Goal: Task Accomplishment & Management: Complete application form

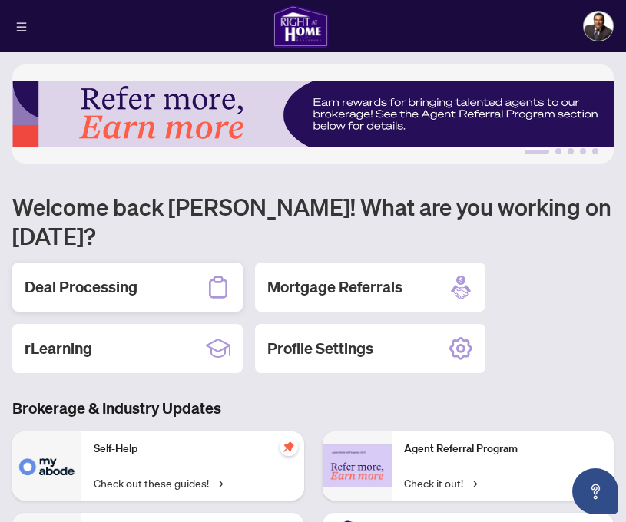
click at [139, 287] on div "Deal Processing" at bounding box center [127, 287] width 231 height 49
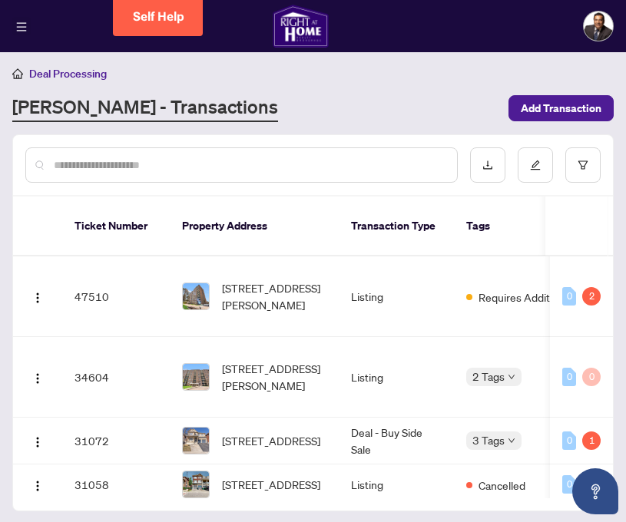
click at [26, 25] on icon "menu" at bounding box center [21, 27] width 11 height 11
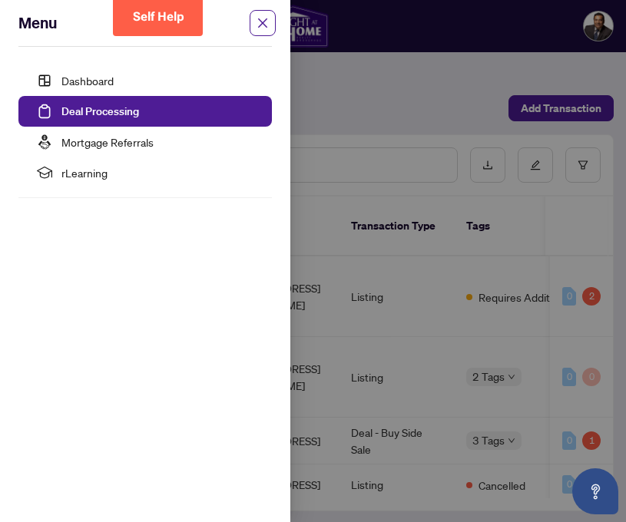
click at [98, 109] on link "Deal Processing" at bounding box center [100, 111] width 78 height 14
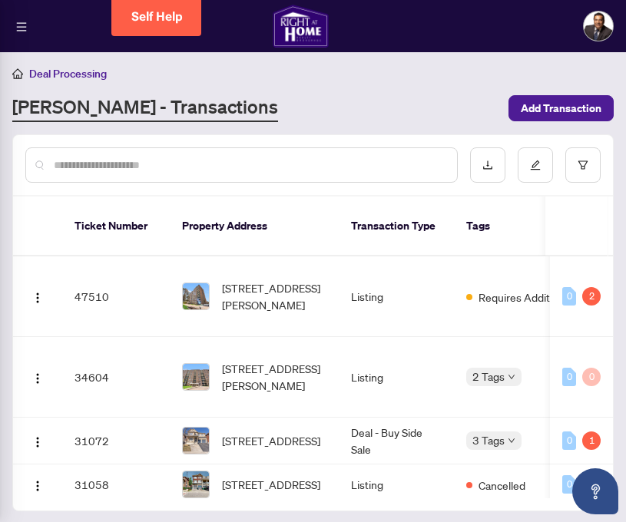
click at [300, 101] on div "[PERSON_NAME] - Transactions" at bounding box center [255, 109] width 487 height 28
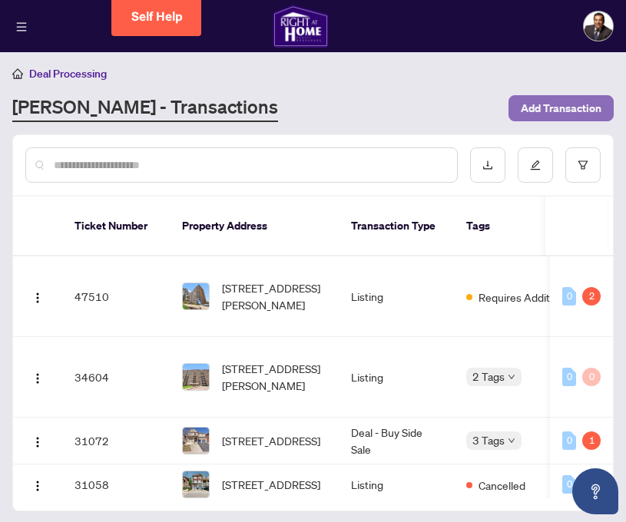
click at [567, 108] on span "Add Transaction" at bounding box center [561, 108] width 81 height 25
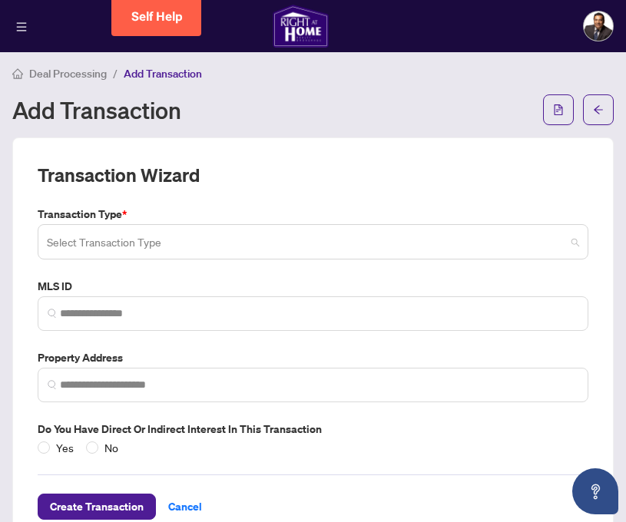
click at [299, 240] on input "search" at bounding box center [306, 244] width 519 height 34
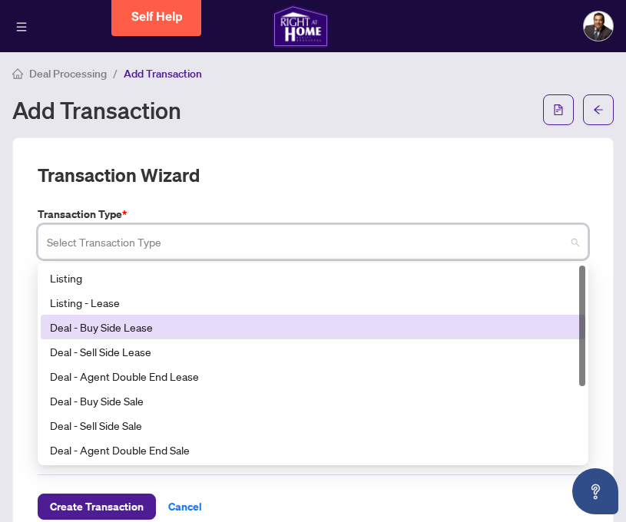
click at [189, 327] on div "Deal - Buy Side Lease" at bounding box center [313, 327] width 526 height 17
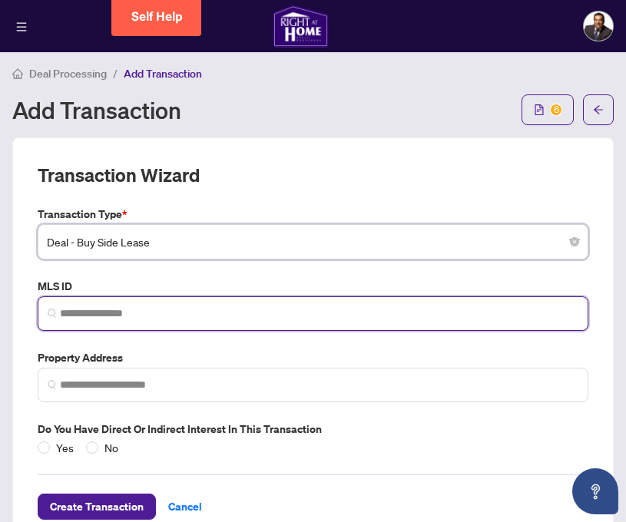
click at [190, 313] on input "search" at bounding box center [319, 314] width 519 height 16
paste input "*********"
type input "*********"
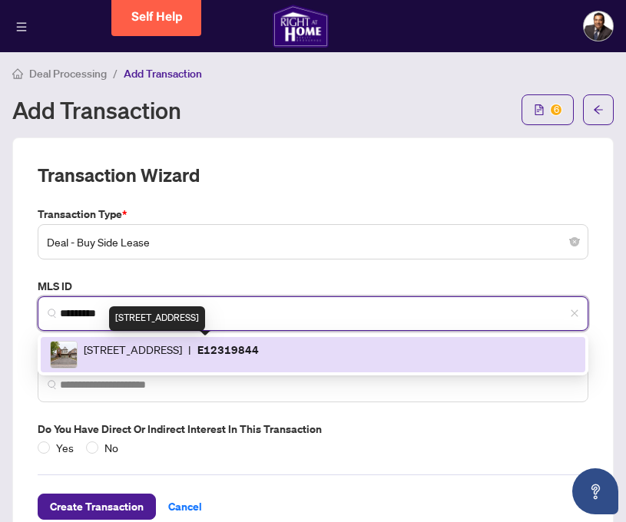
click at [182, 352] on span "[STREET_ADDRESS]" at bounding box center [133, 355] width 98 height 28
type input "**********"
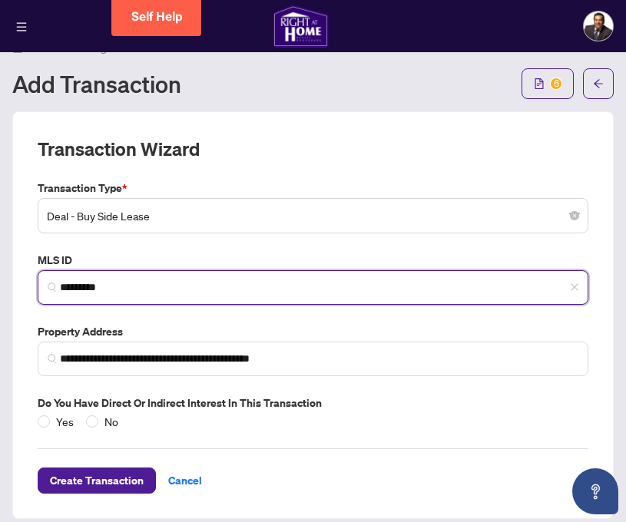
scroll to position [35, 0]
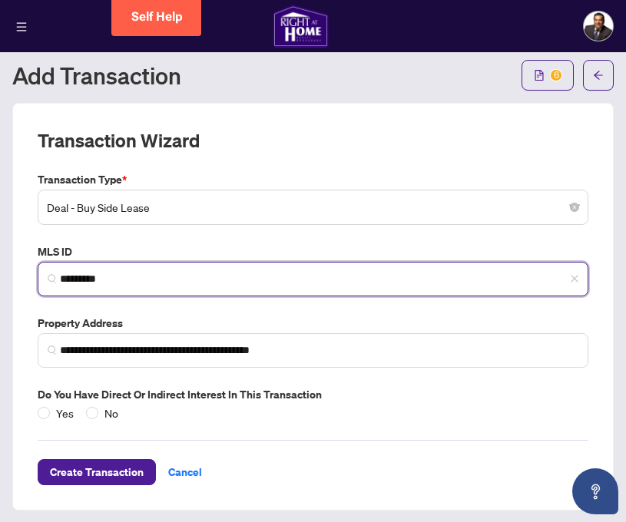
type input "*********"
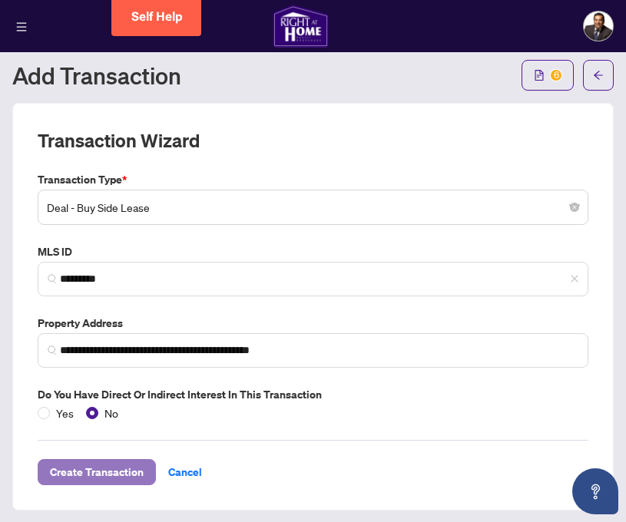
click at [98, 474] on span "Create Transaction" at bounding box center [97, 472] width 94 height 25
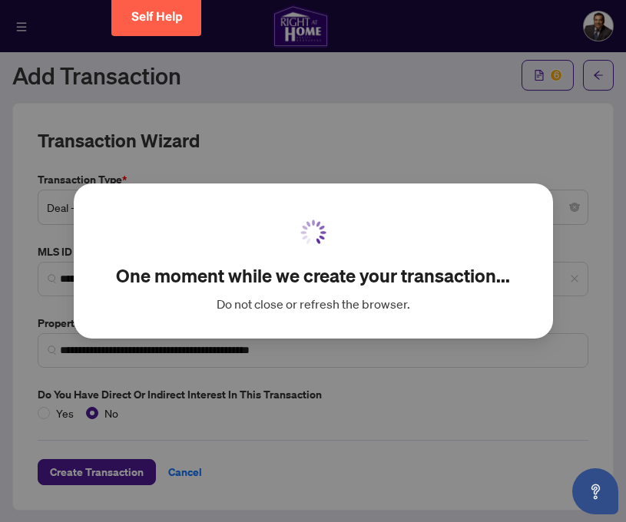
scroll to position [1, 0]
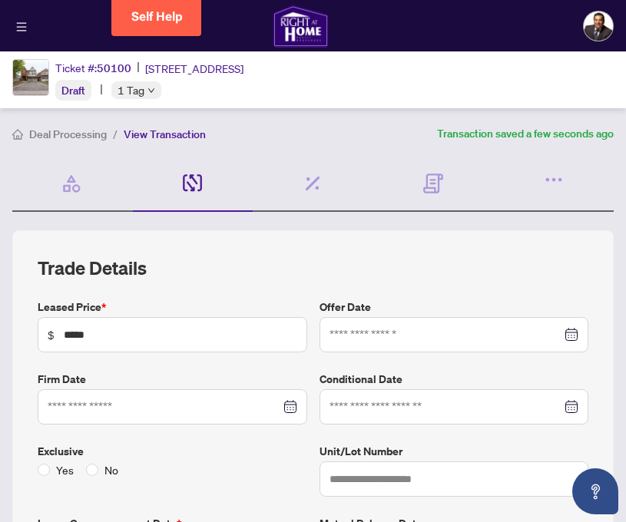
type input "**********"
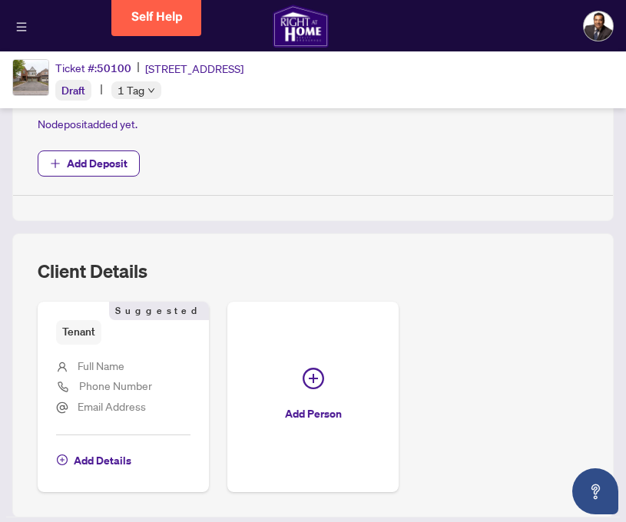
scroll to position [584, 0]
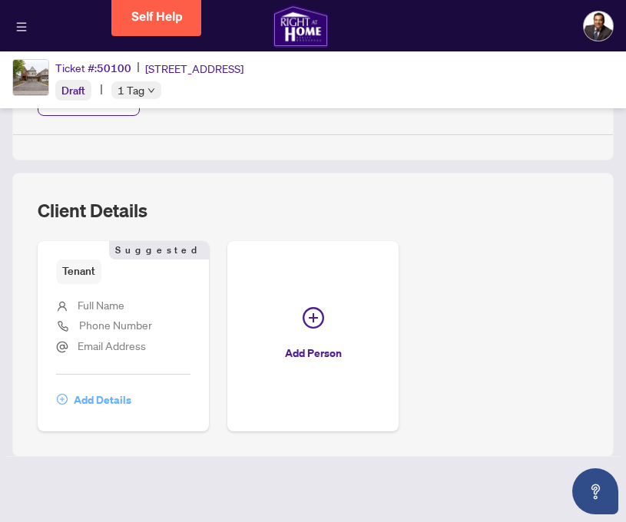
click at [96, 400] on span "Add Details" at bounding box center [103, 400] width 58 height 25
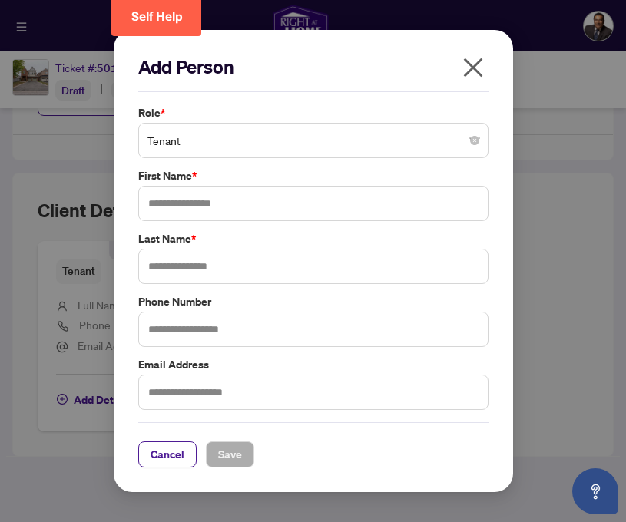
click at [476, 68] on icon "close" at bounding box center [473, 67] width 25 height 25
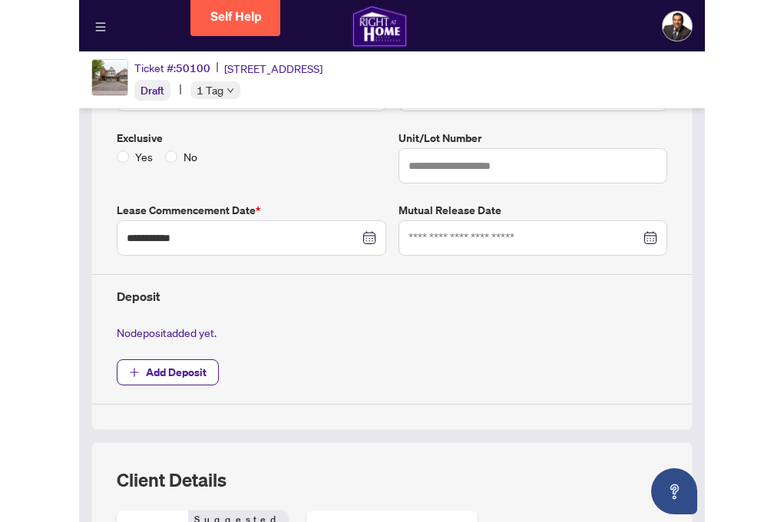
scroll to position [0, 0]
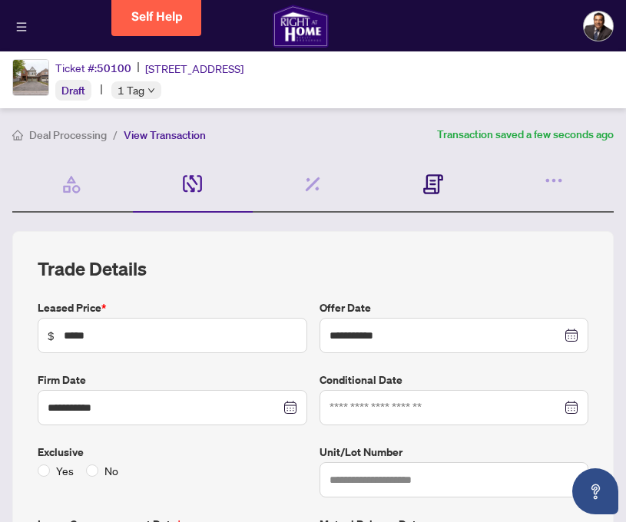
click at [429, 186] on icon at bounding box center [433, 184] width 20 height 20
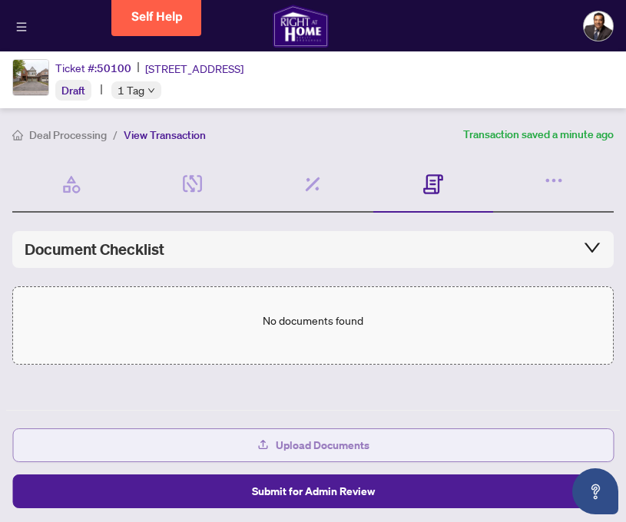
click at [267, 445] on icon "button" at bounding box center [263, 445] width 12 height 12
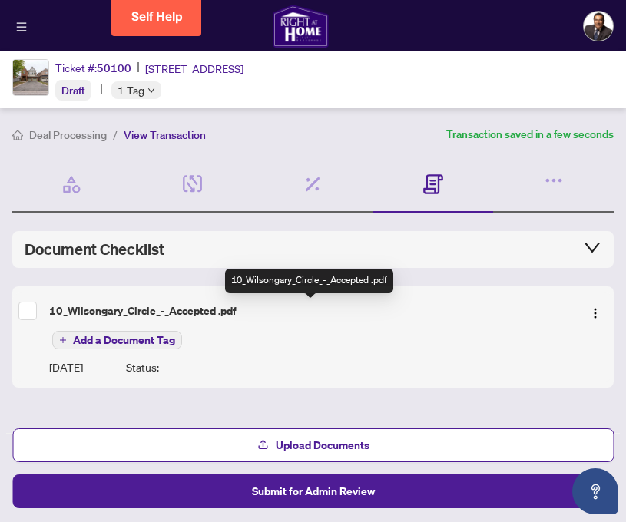
click at [208, 312] on div "10_Wilsongary_Circle_-_Accepted .pdf" at bounding box center [310, 311] width 522 height 17
click at [92, 313] on div "10_Wilsongary_Circle_-_Accepted .pdf" at bounding box center [310, 311] width 522 height 17
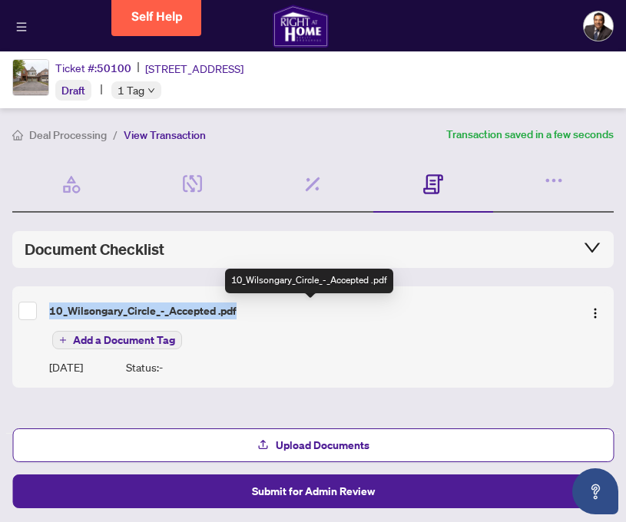
click at [92, 313] on div "10_Wilsongary_Circle_-_Accepted .pdf" at bounding box center [310, 311] width 522 height 17
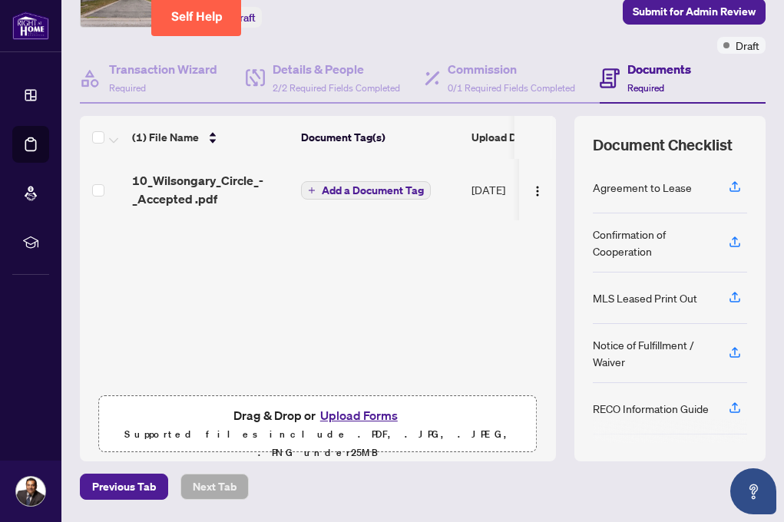
scroll to position [143, 0]
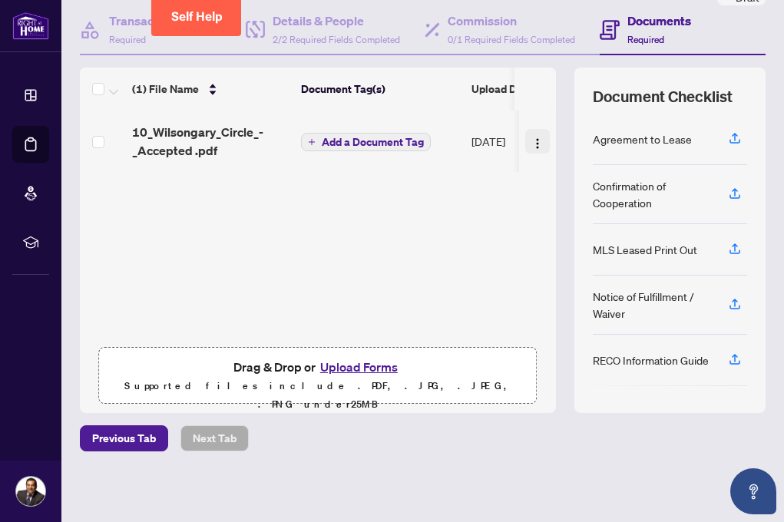
click at [532, 142] on img "button" at bounding box center [538, 144] width 12 height 12
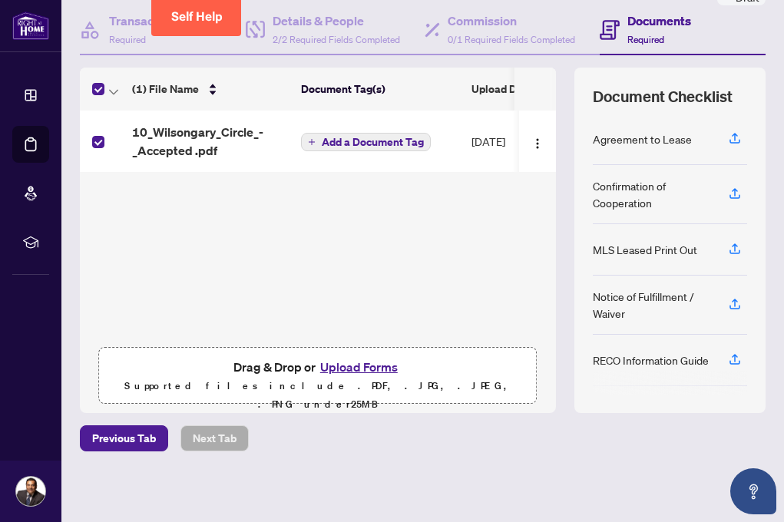
click at [486, 138] on td "[DATE]" at bounding box center [518, 141] width 104 height 61
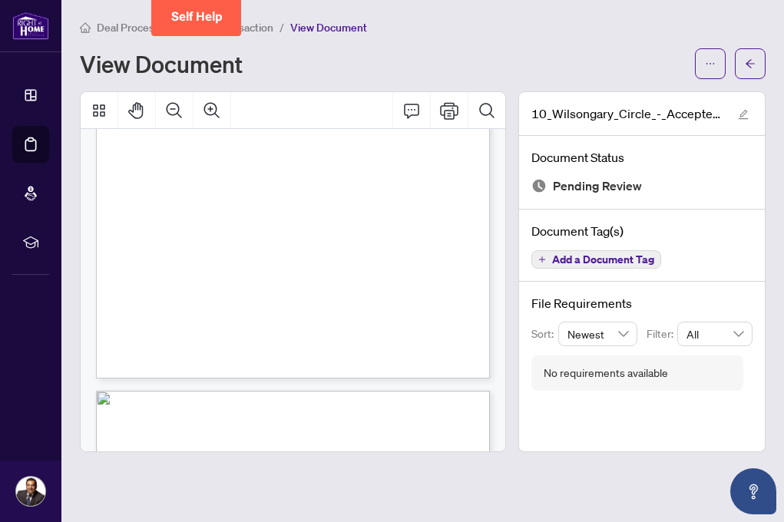
scroll to position [764, 0]
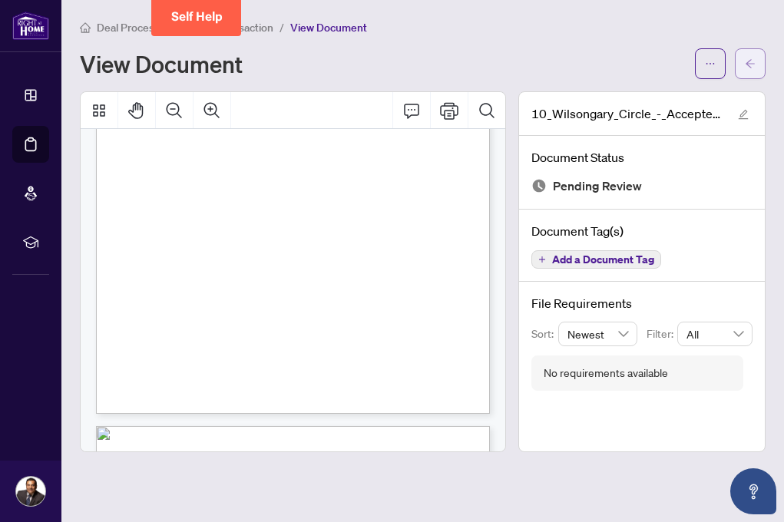
click at [625, 70] on span "button" at bounding box center [750, 63] width 11 height 25
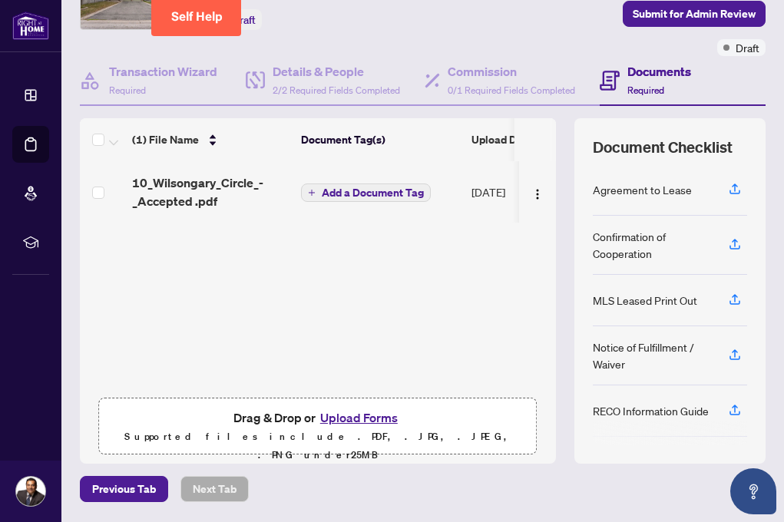
scroll to position [143, 0]
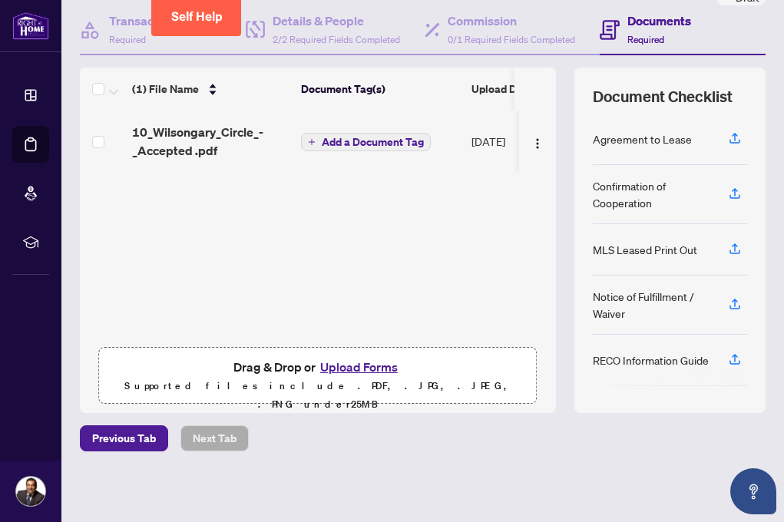
click at [353, 369] on button "Upload Forms" at bounding box center [359, 367] width 87 height 20
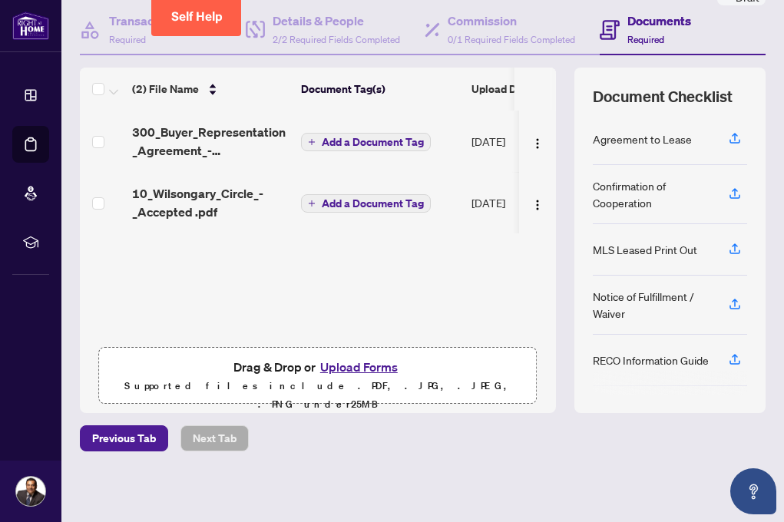
click at [266, 367] on span "Drag & Drop or Upload Forms" at bounding box center [318, 367] width 169 height 20
drag, startPoint x: 771, startPoint y: 193, endPoint x: 1011, endPoint y: 121, distance: 250.4
click at [625, 121] on html "Dashboard Deal Processing Mortgage Referrals rLearning [PERSON_NAME] [EMAIL_ADD…" at bounding box center [392, 261] width 784 height 522
click at [352, 374] on button "Upload Forms" at bounding box center [359, 367] width 87 height 20
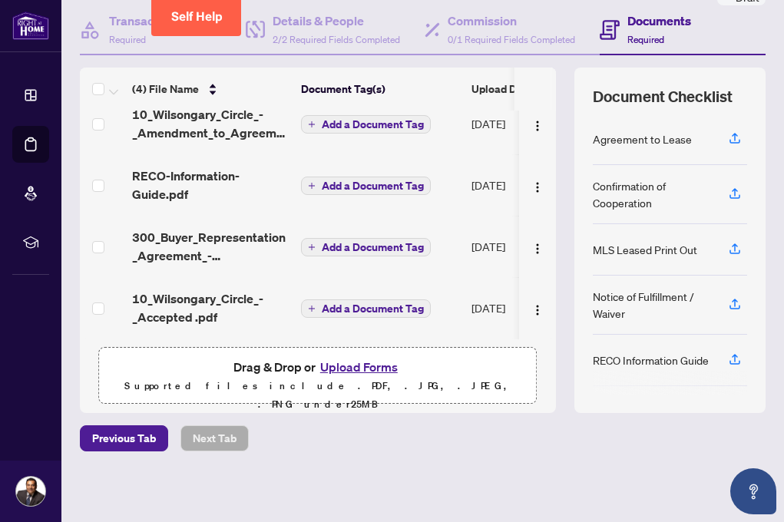
scroll to position [0, 0]
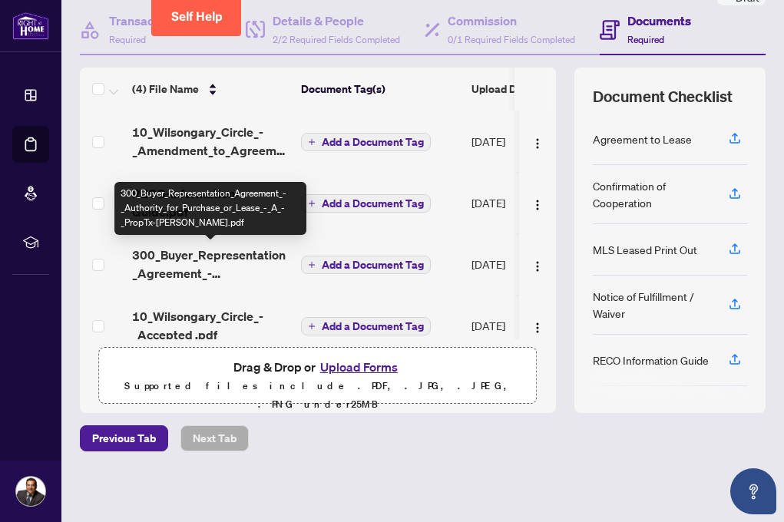
click at [192, 273] on span "300_Buyer_Representation_Agreement_-_Authority_for_Purchase_or_Lease_-_A_-_Prop…" at bounding box center [210, 264] width 157 height 37
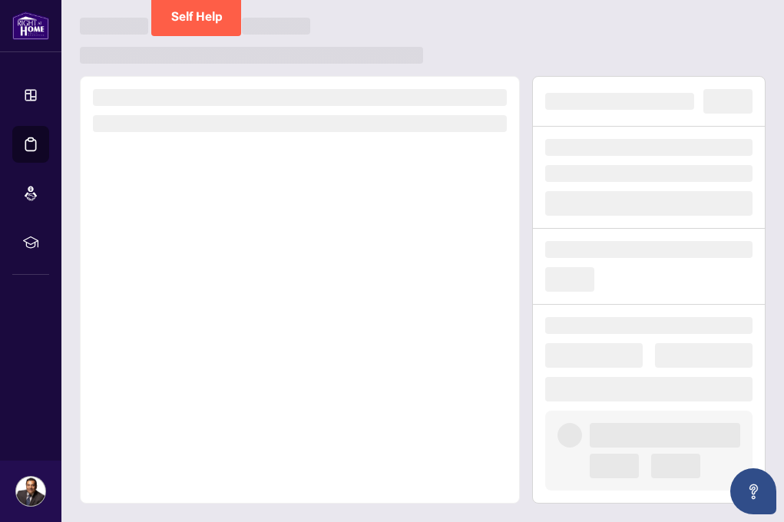
click at [192, 273] on div at bounding box center [300, 290] width 440 height 428
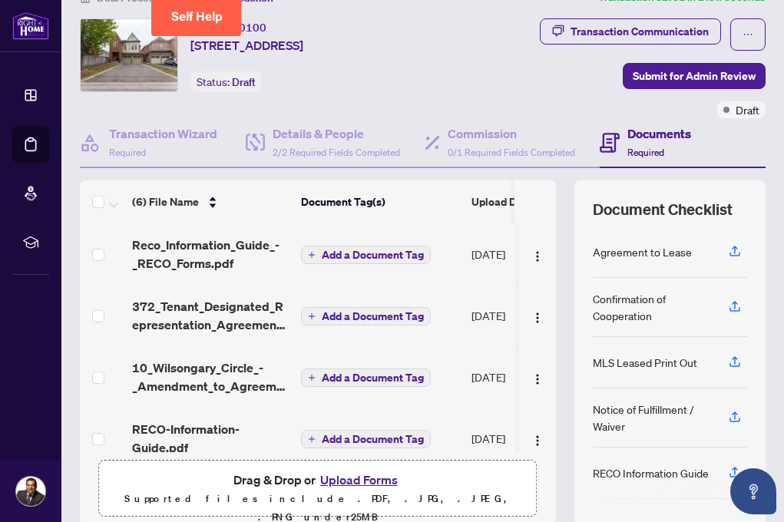
click at [537, 76] on div "Transaction Communication Submit for Admin Review Draft" at bounding box center [595, 68] width 341 height 100
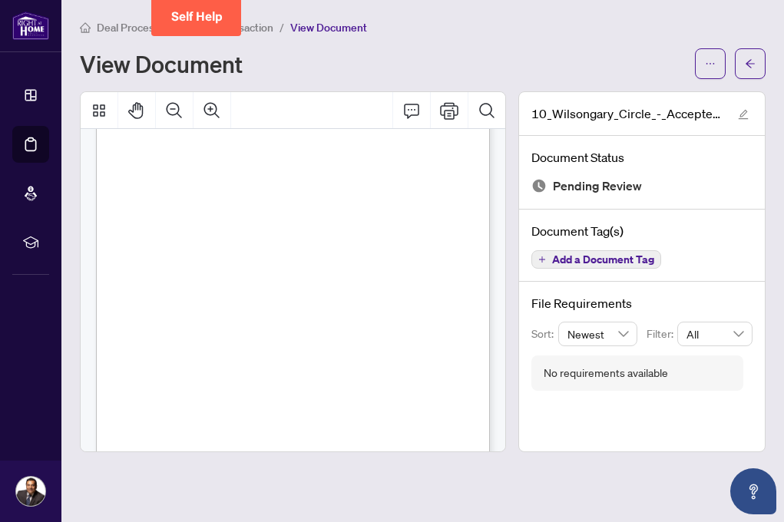
scroll to position [1143, 0]
click at [625, 71] on span "button" at bounding box center [750, 63] width 11 height 25
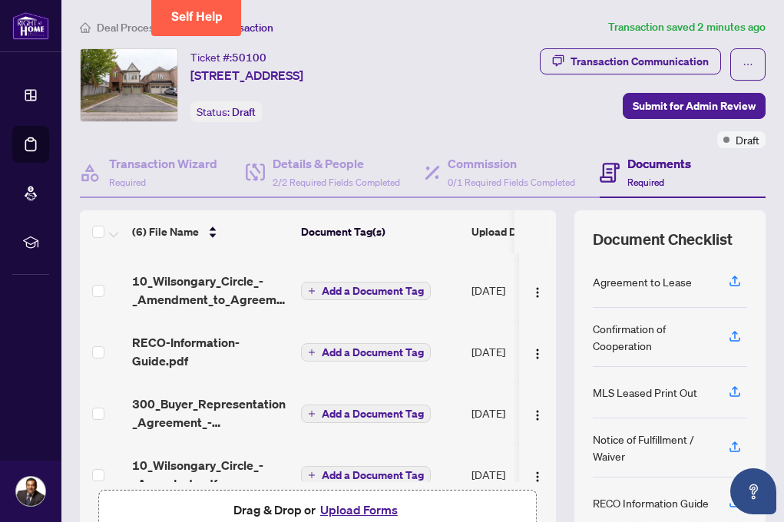
scroll to position [145, 0]
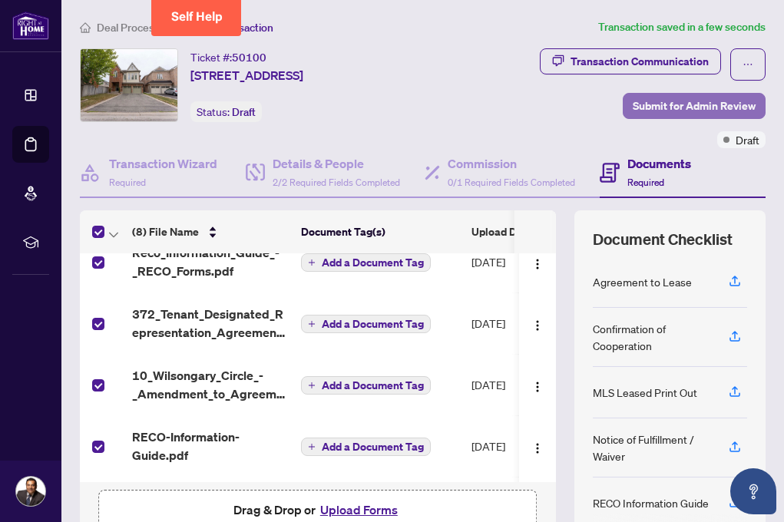
click at [625, 101] on span "Submit for Admin Review" at bounding box center [694, 106] width 123 height 25
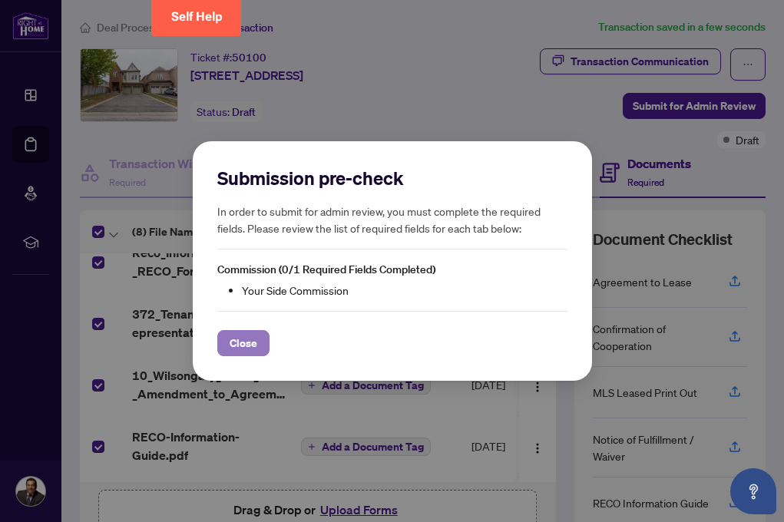
click at [236, 343] on span "Close" at bounding box center [244, 343] width 28 height 25
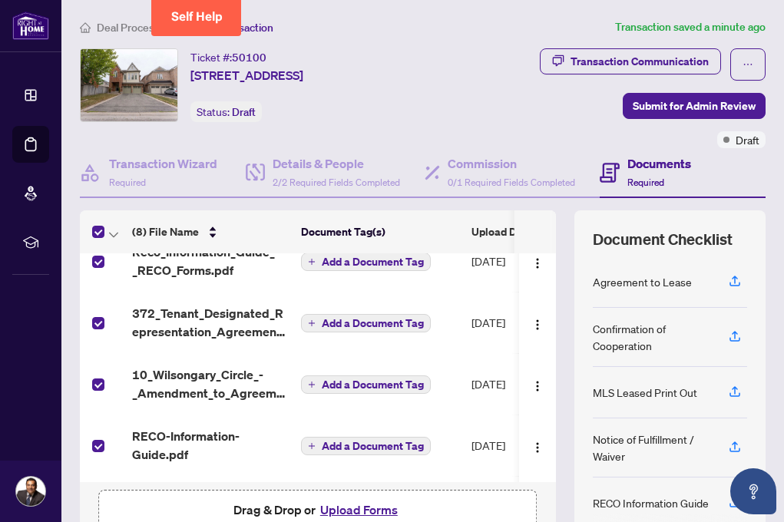
scroll to position [268, 0]
